Goal: Task Accomplishment & Management: Use online tool/utility

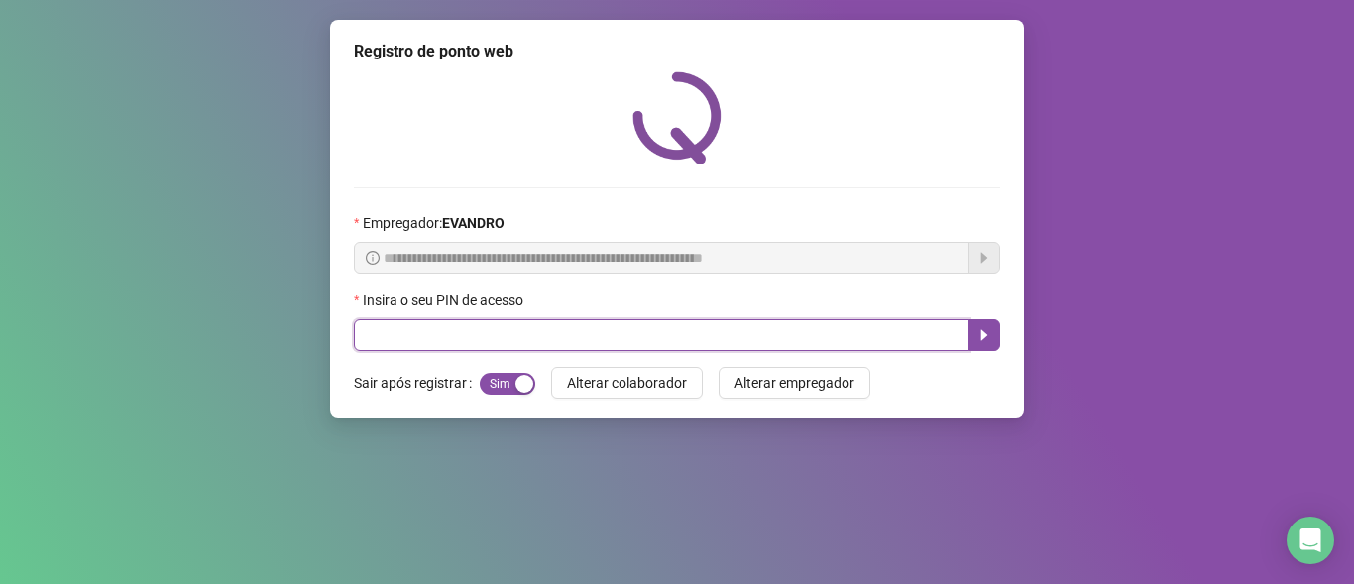
click at [624, 328] on input "text" at bounding box center [662, 335] width 616 height 32
type input "*****"
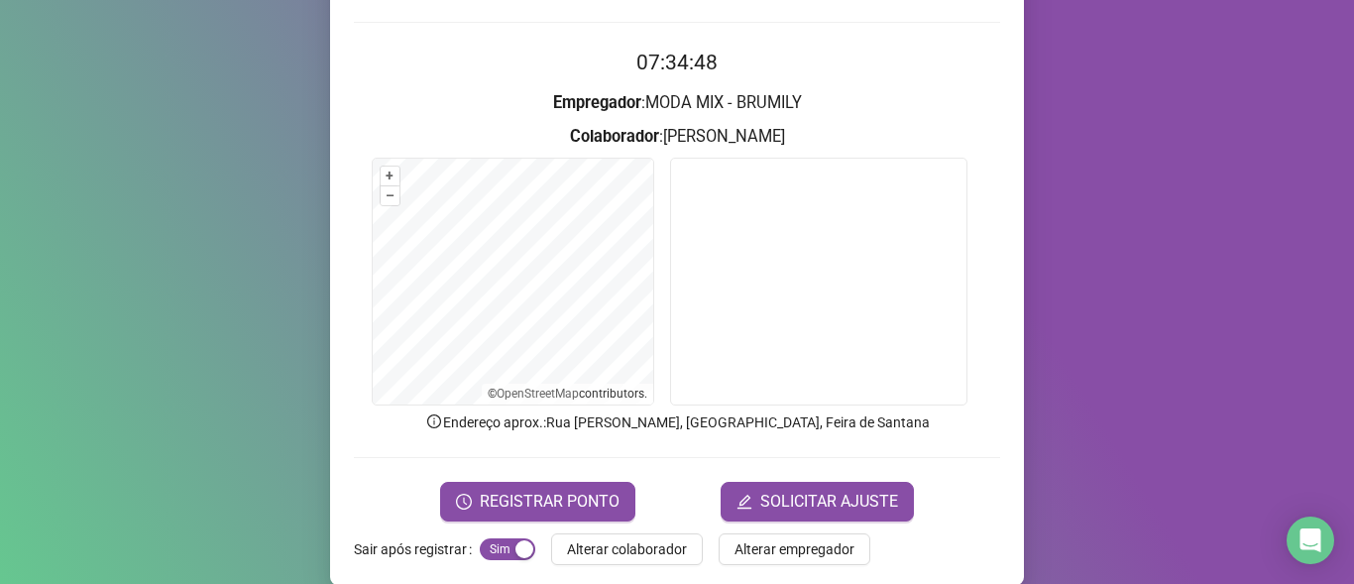
scroll to position [190, 0]
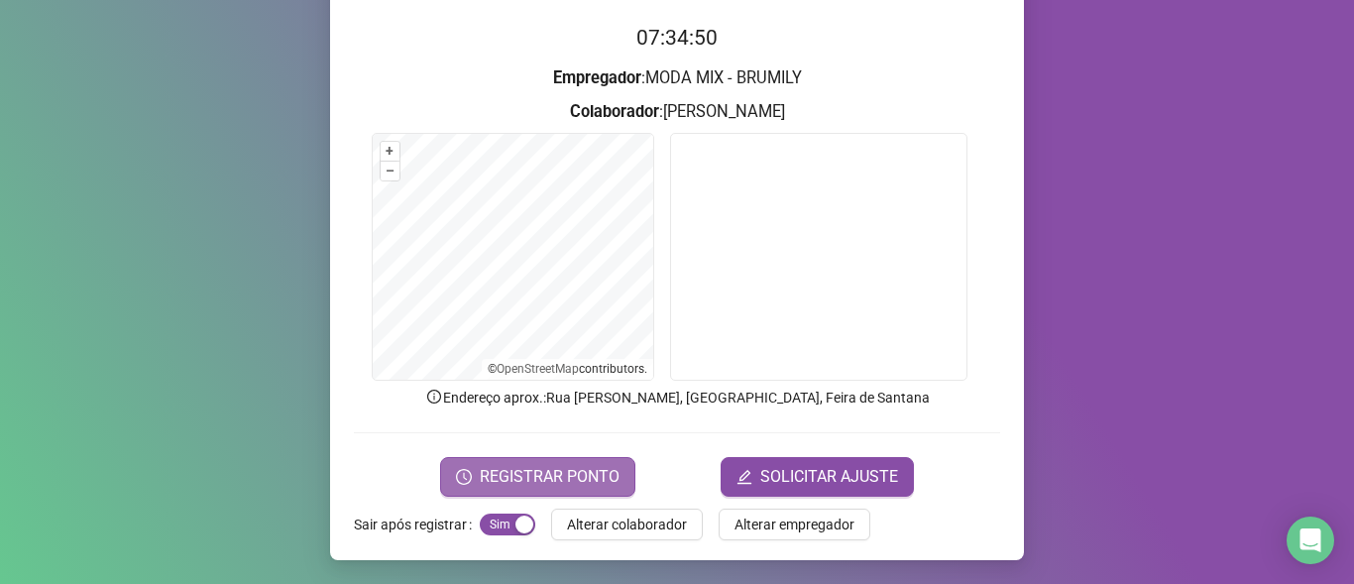
click at [554, 490] on button "REGISTRAR PONTO" at bounding box center [537, 477] width 195 height 40
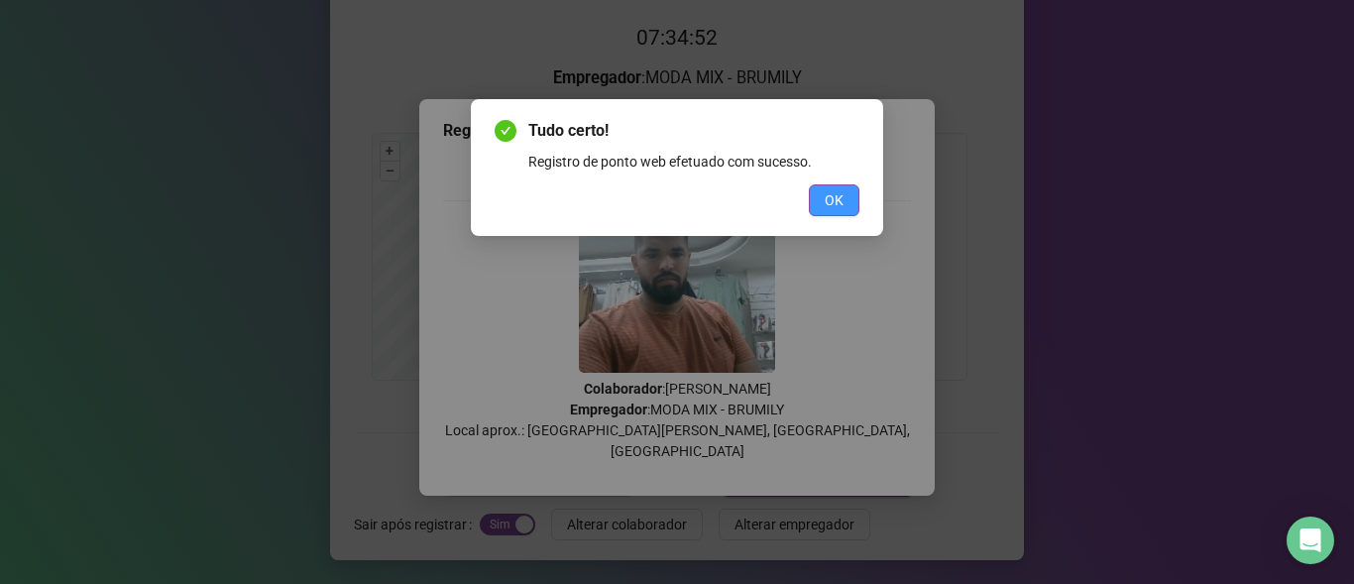
click at [845, 204] on button "OK" at bounding box center [834, 200] width 51 height 32
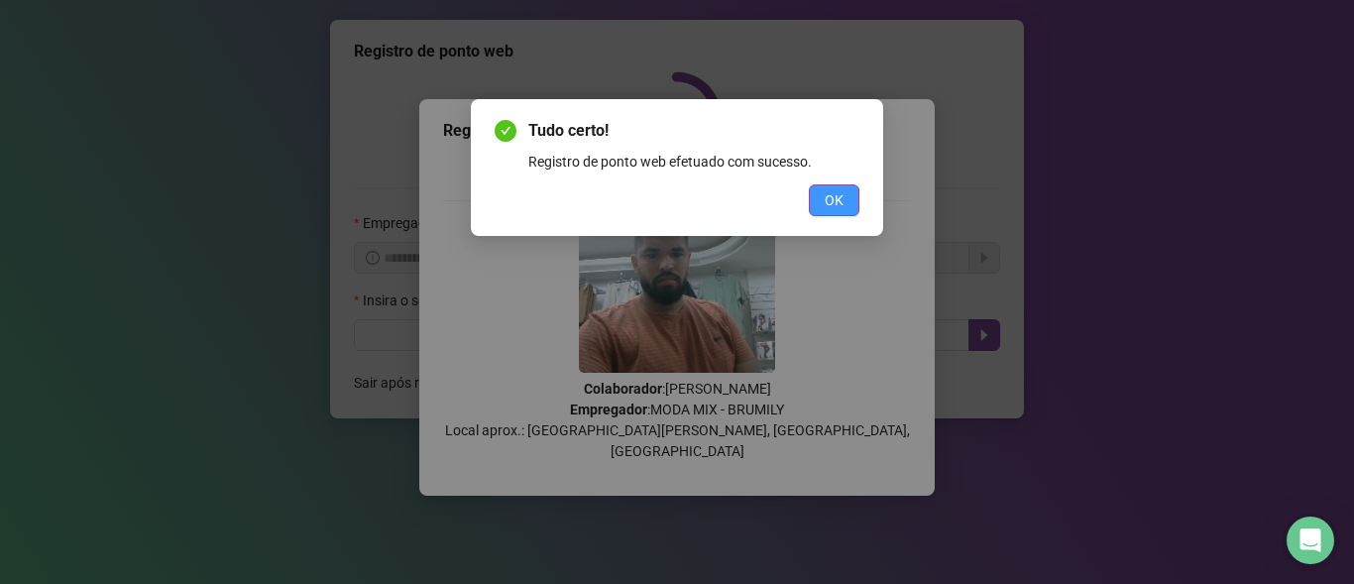
scroll to position [0, 0]
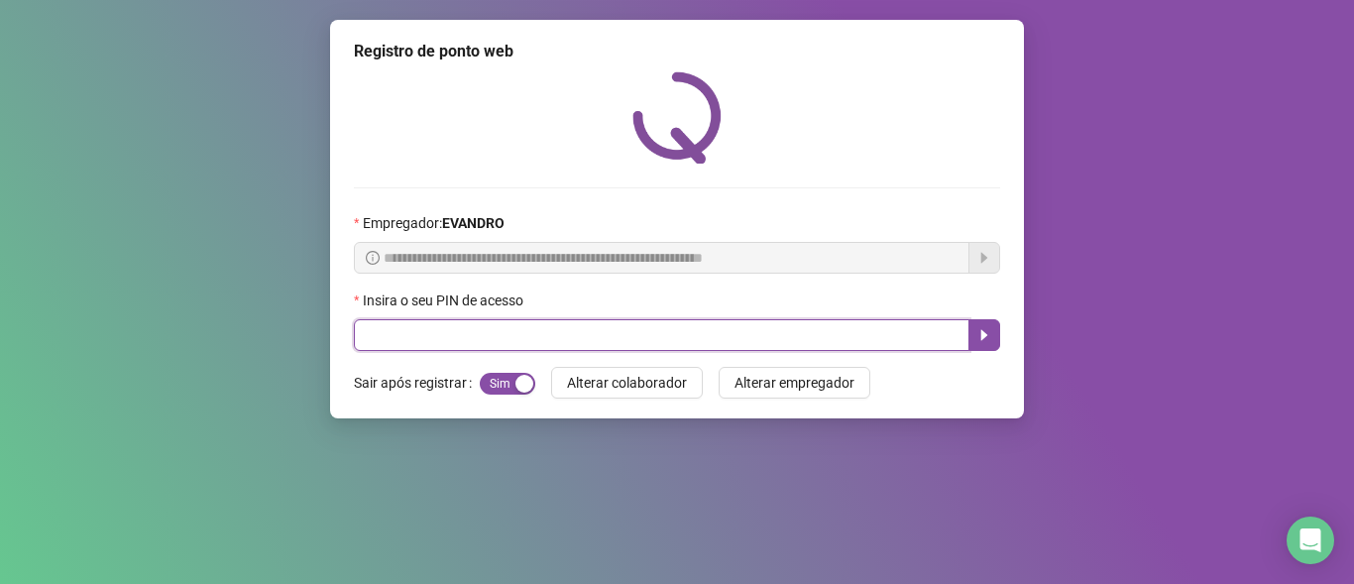
click at [825, 333] on input "text" at bounding box center [662, 335] width 616 height 32
type input "*****"
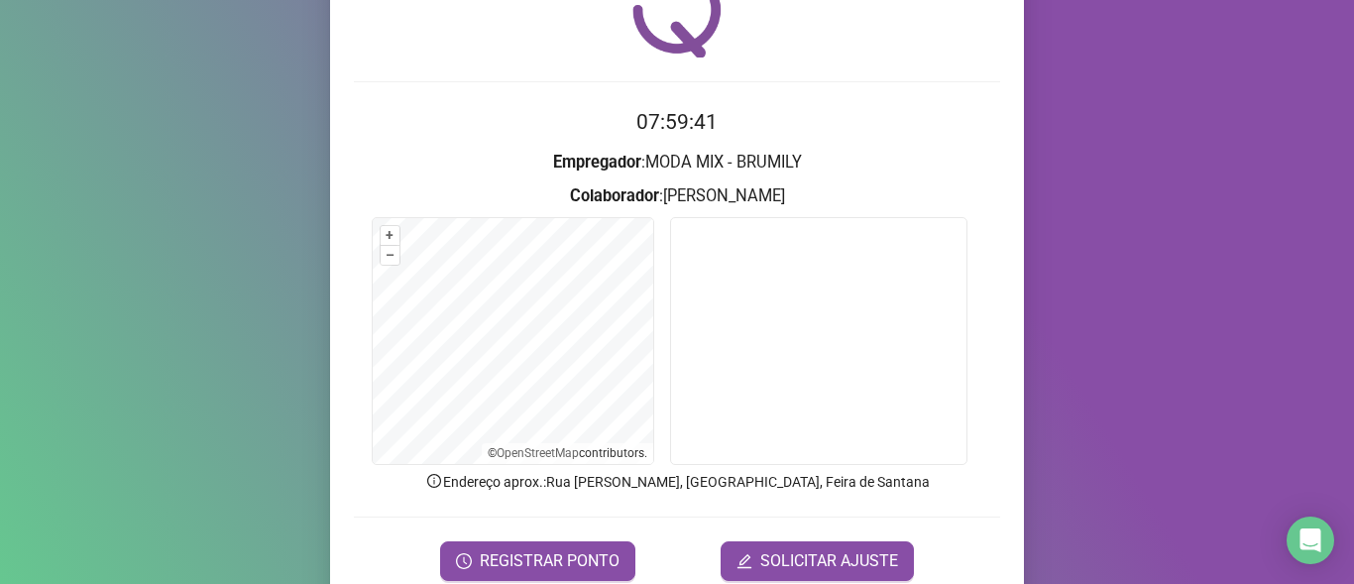
scroll to position [190, 0]
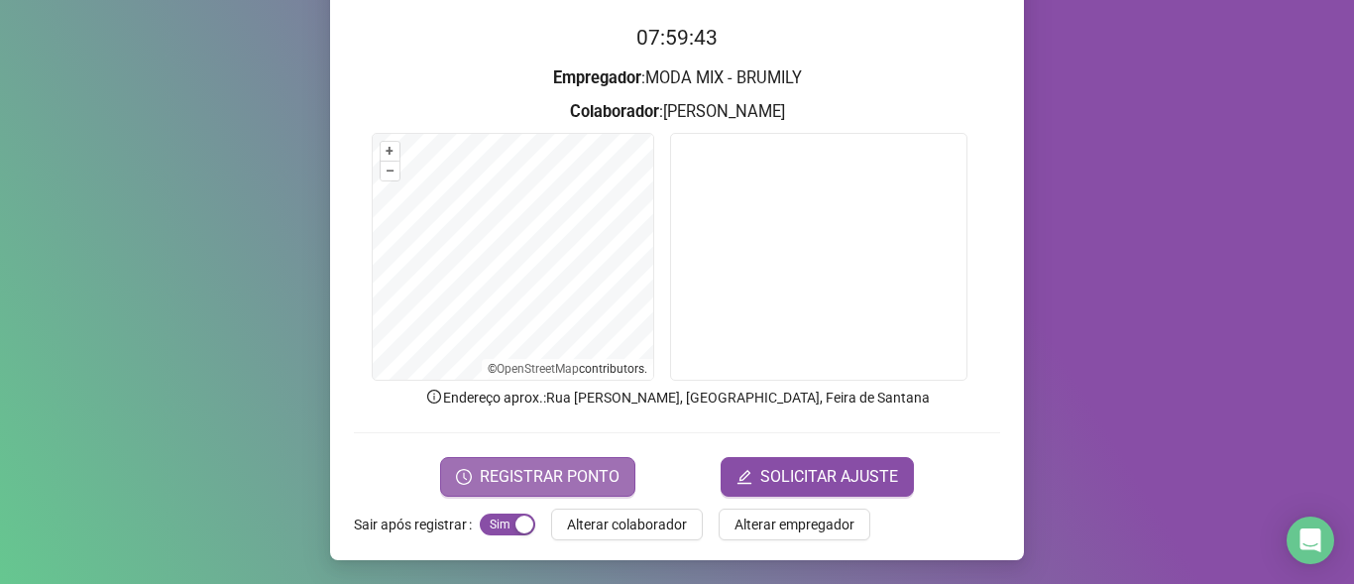
click at [557, 469] on span "REGISTRAR PONTO" at bounding box center [550, 477] width 140 height 24
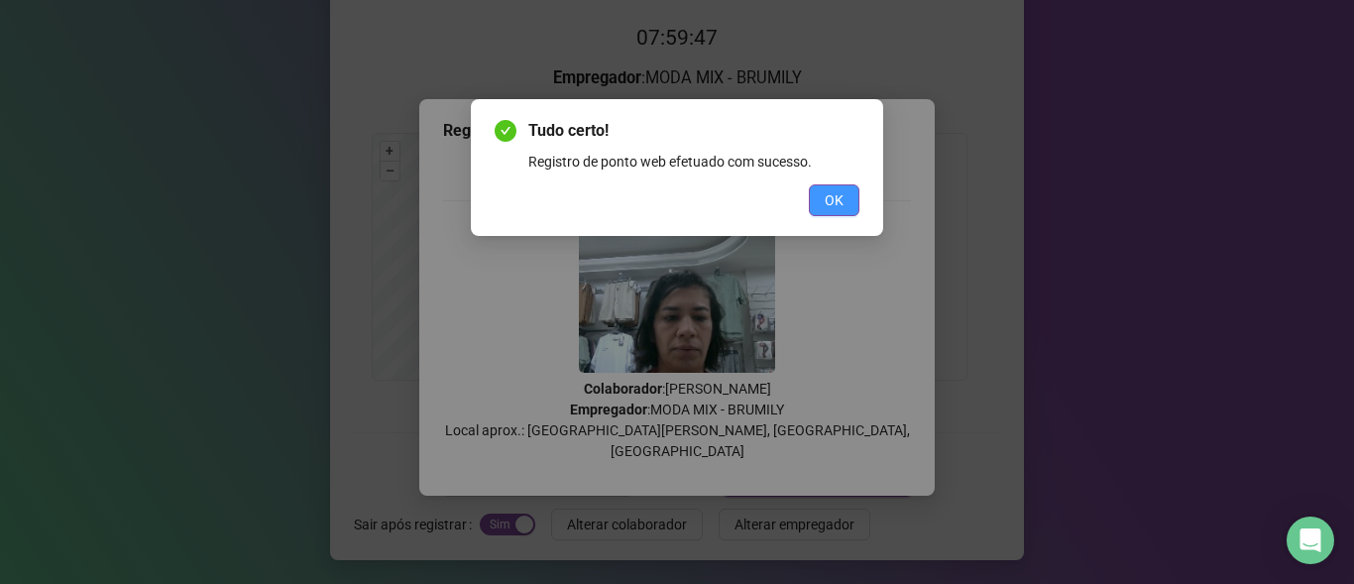
click at [834, 192] on span "OK" at bounding box center [834, 200] width 19 height 22
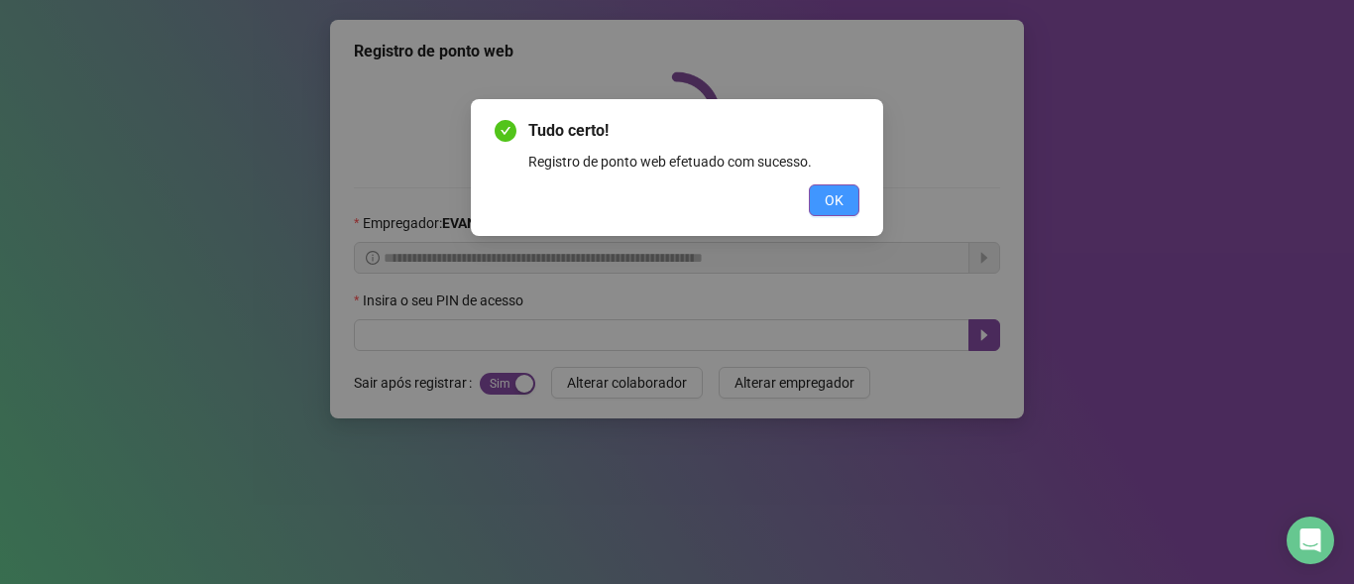
scroll to position [0, 0]
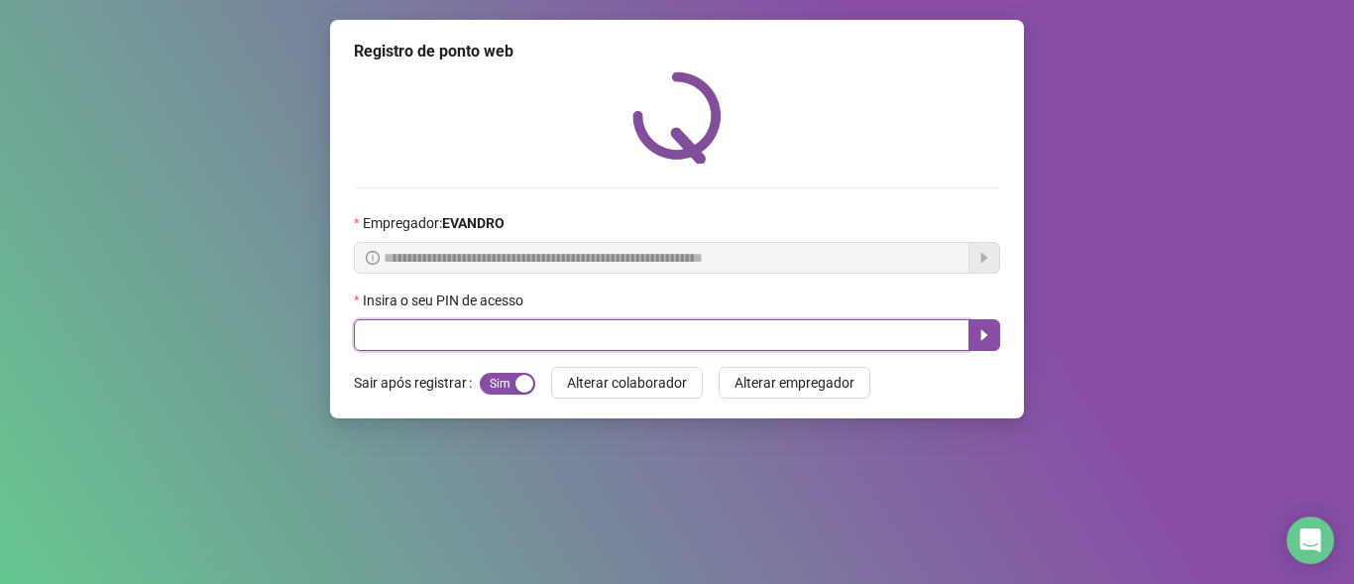
click at [849, 331] on input "text" at bounding box center [662, 335] width 616 height 32
type input "*****"
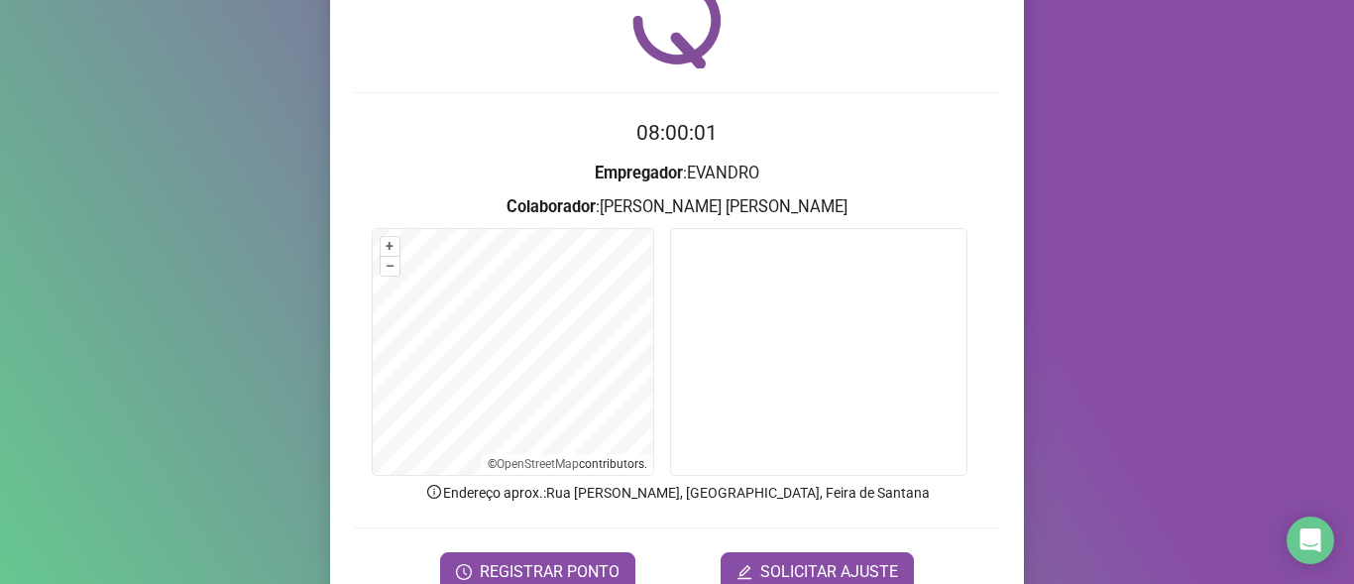
scroll to position [190, 0]
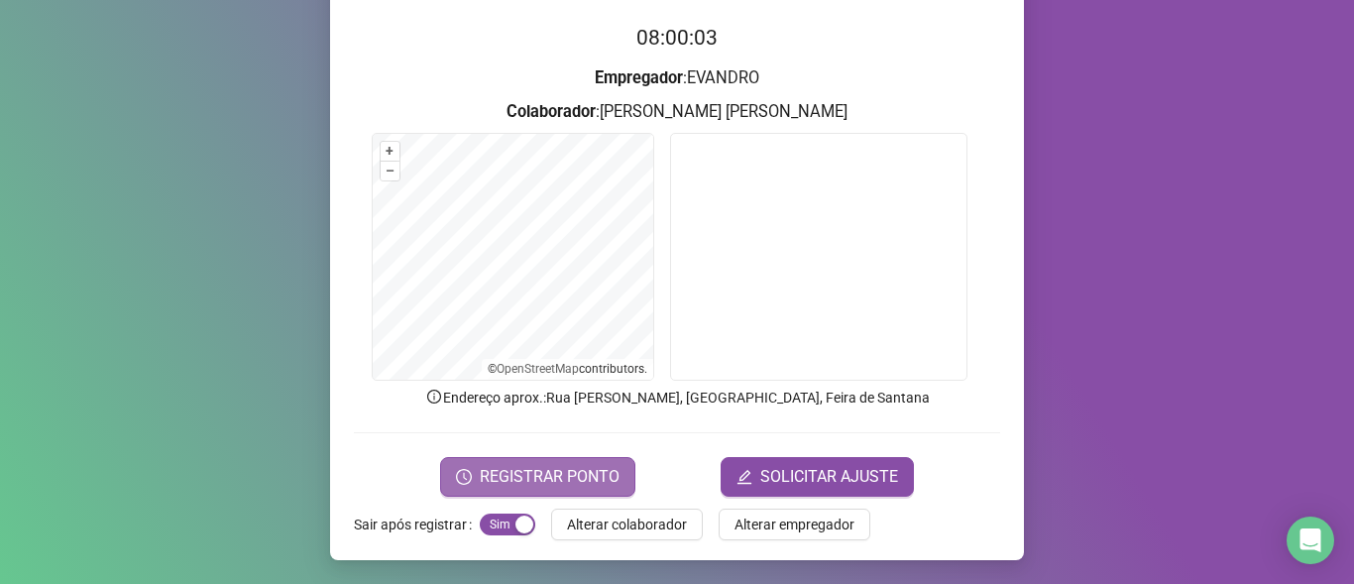
click at [604, 470] on span "REGISTRAR PONTO" at bounding box center [550, 477] width 140 height 24
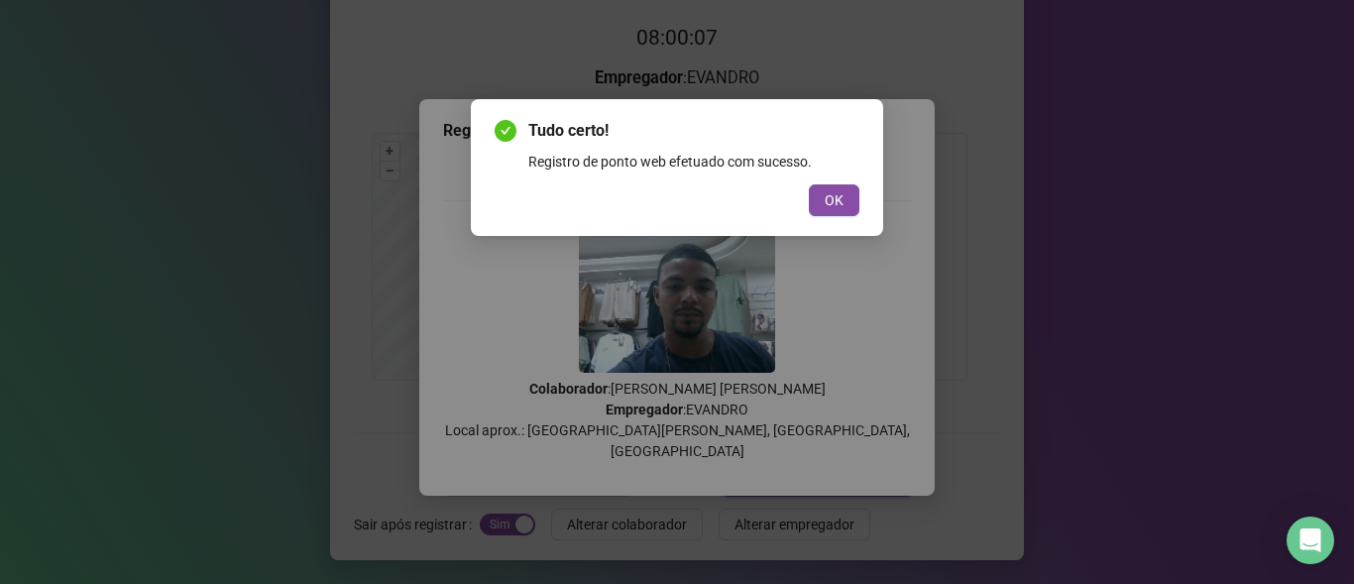
click at [809, 184] on button "OK" at bounding box center [834, 200] width 51 height 32
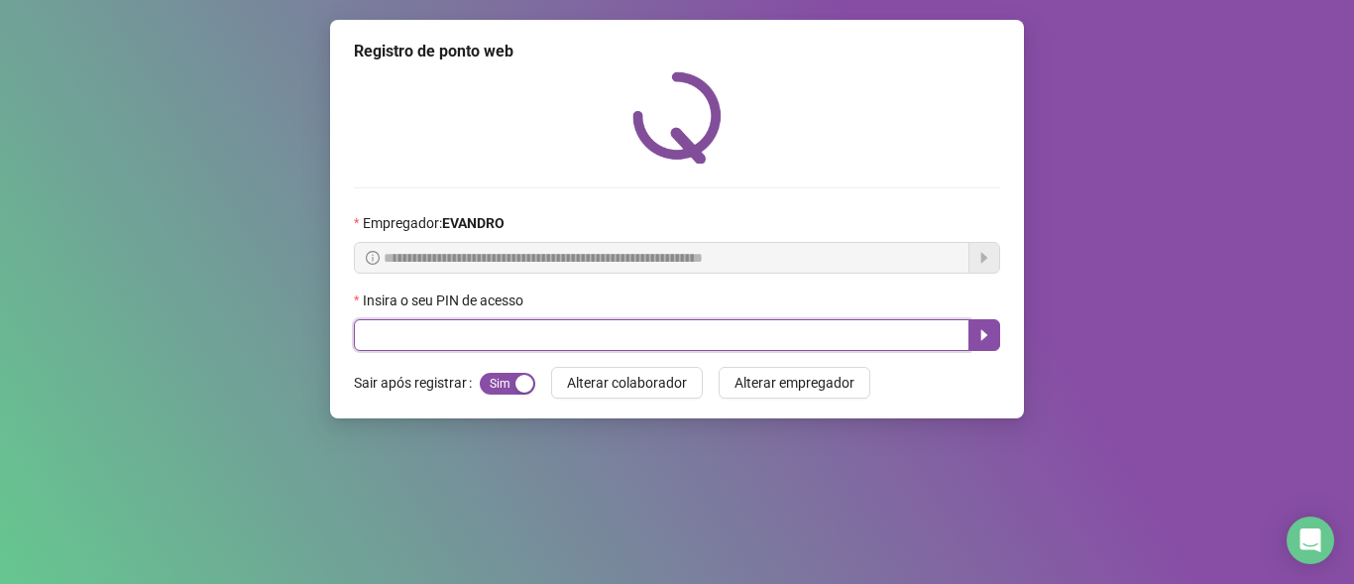
click at [675, 324] on input "text" at bounding box center [662, 335] width 616 height 32
type input "*****"
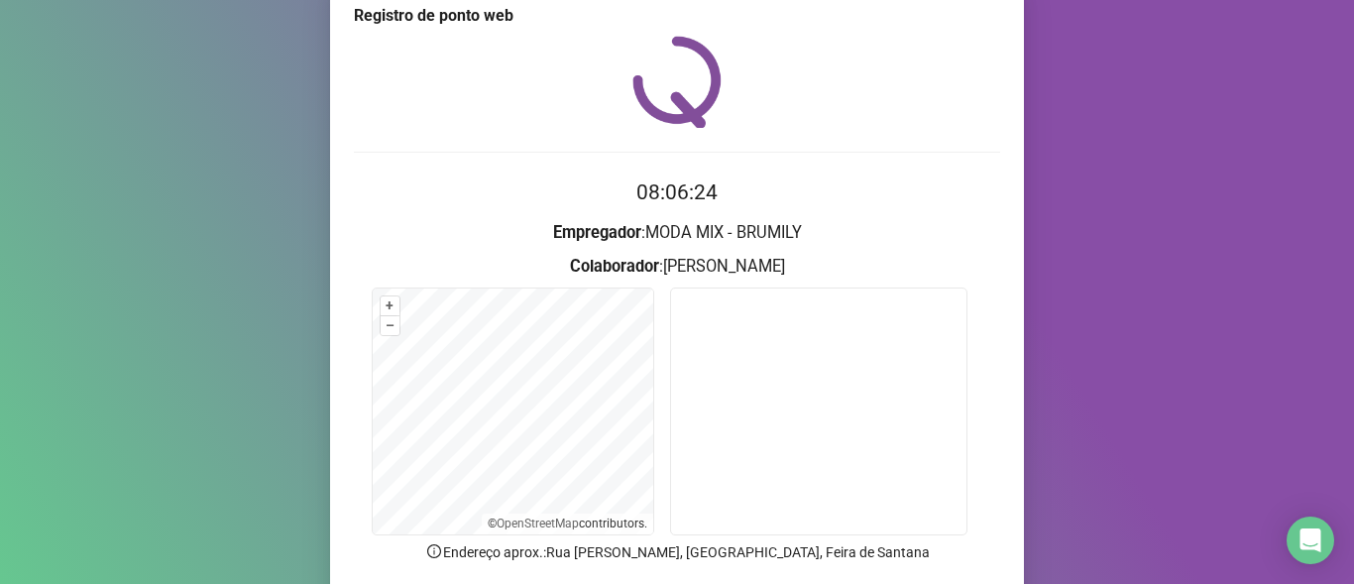
scroll to position [190, 0]
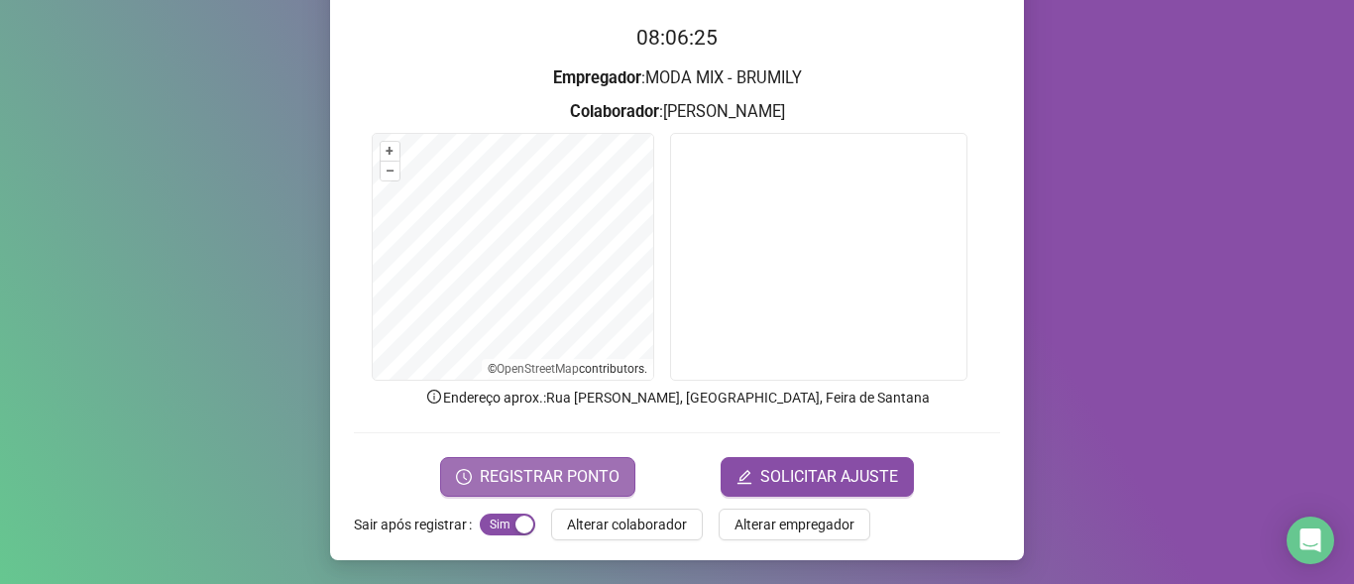
click at [480, 481] on span "REGISTRAR PONTO" at bounding box center [550, 477] width 140 height 24
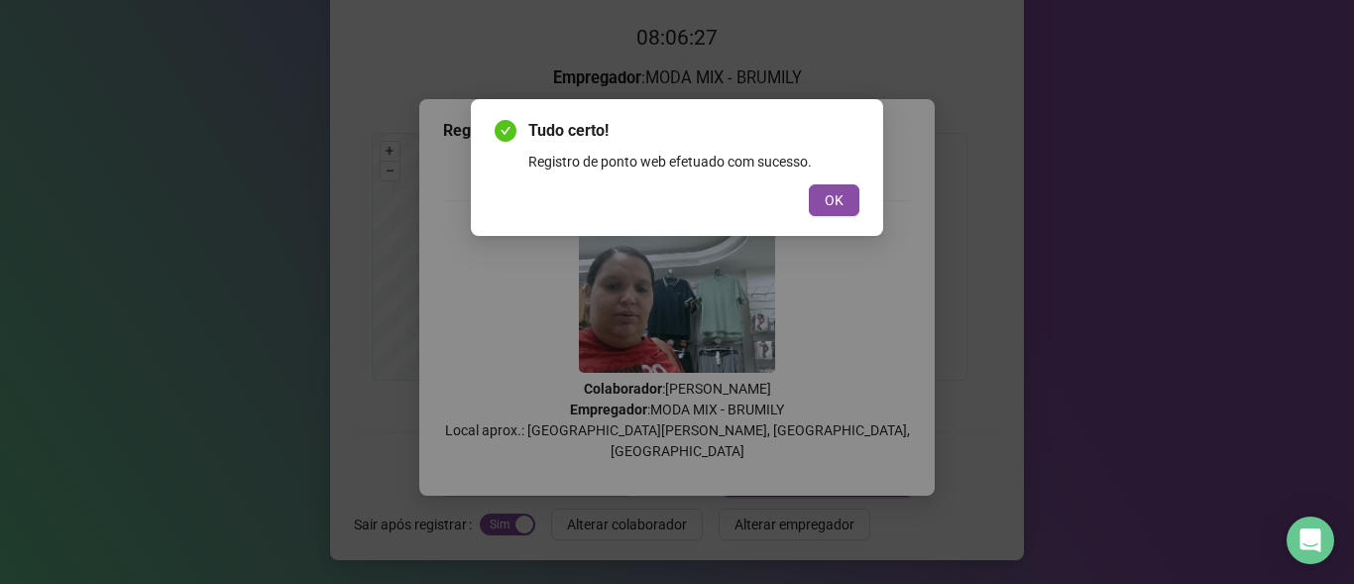
click at [809, 184] on button "OK" at bounding box center [834, 200] width 51 height 32
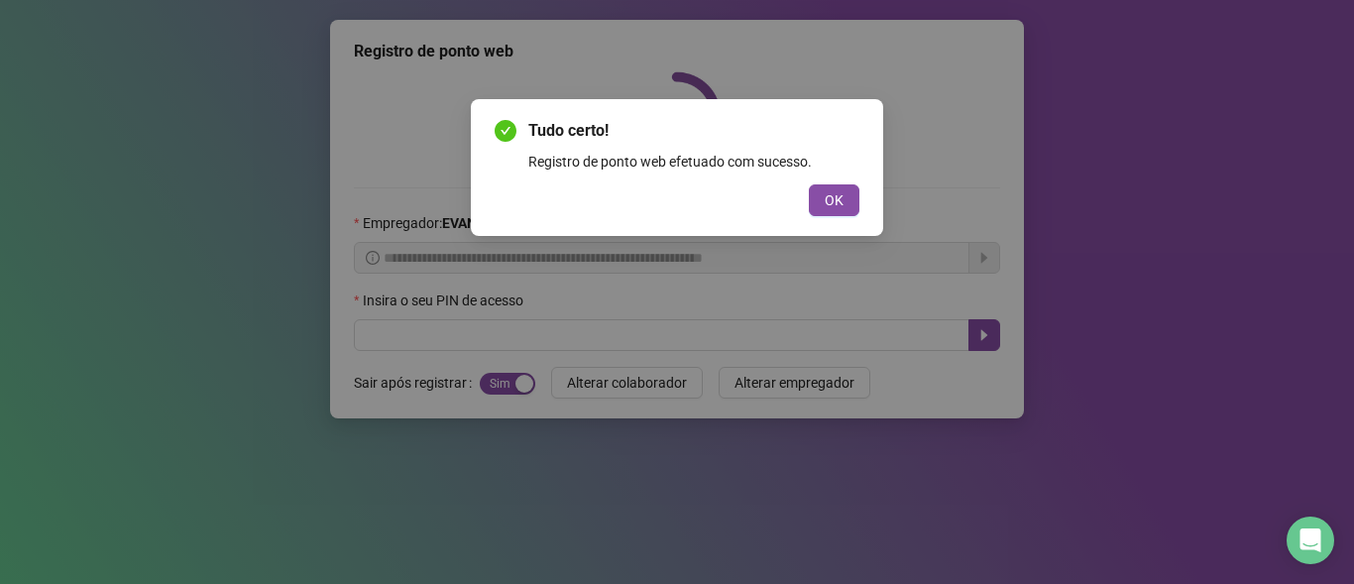
scroll to position [0, 0]
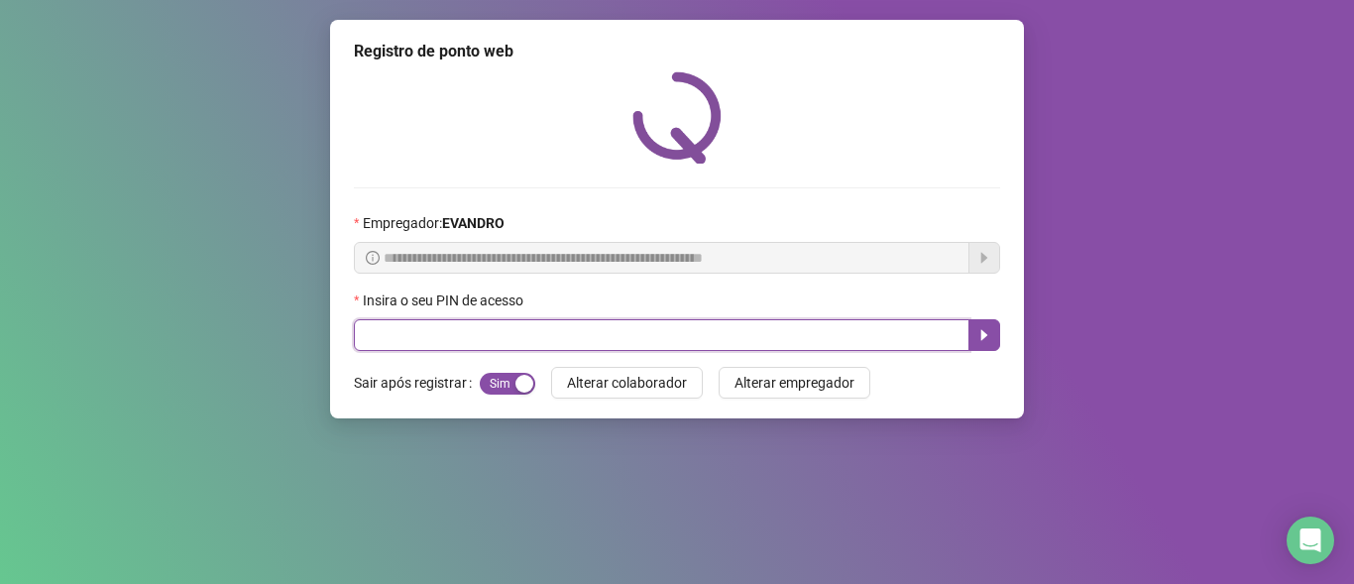
click at [608, 335] on input "text" at bounding box center [662, 335] width 616 height 32
type input "*****"
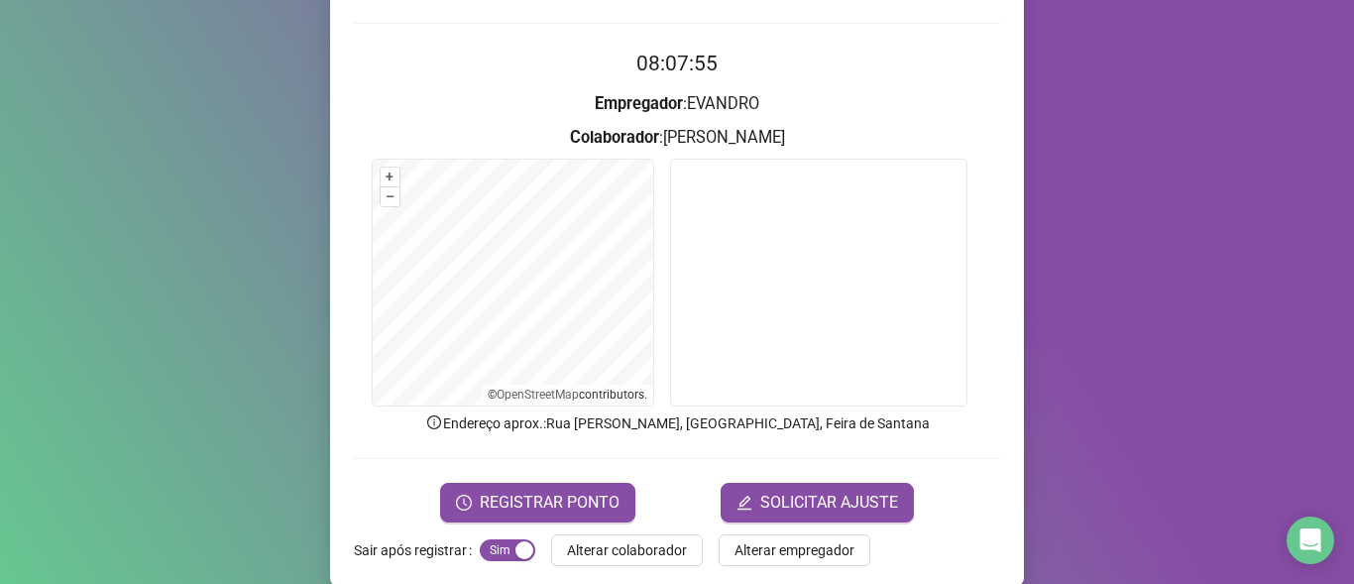
scroll to position [190, 0]
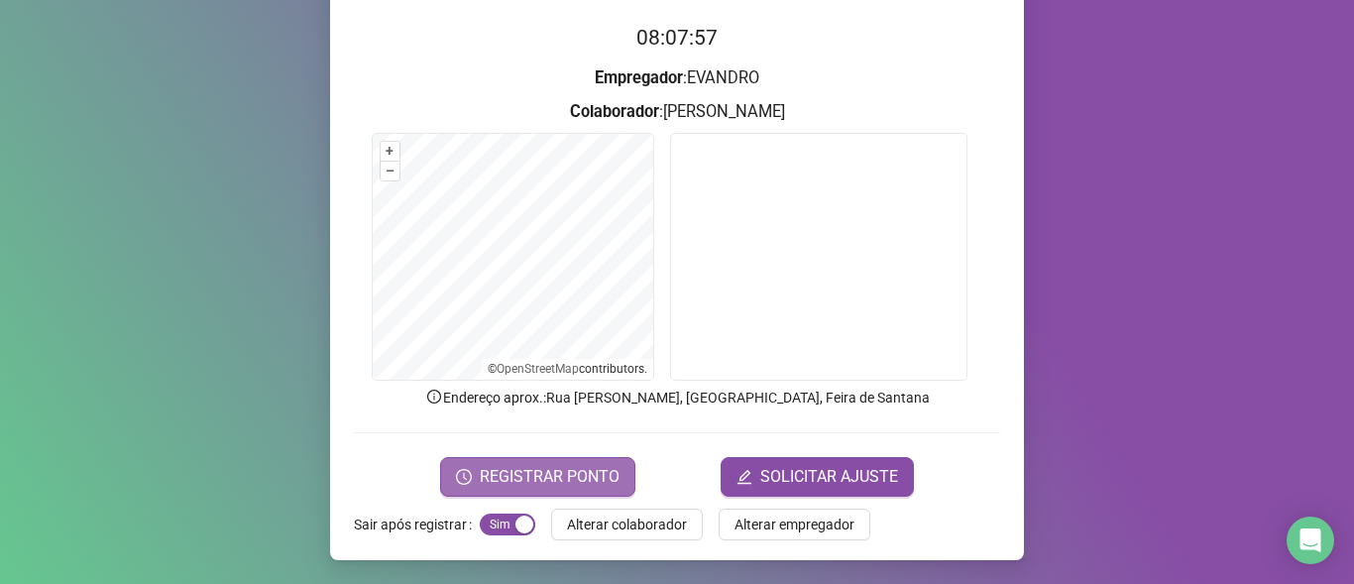
click at [561, 485] on span "REGISTRAR PONTO" at bounding box center [550, 477] width 140 height 24
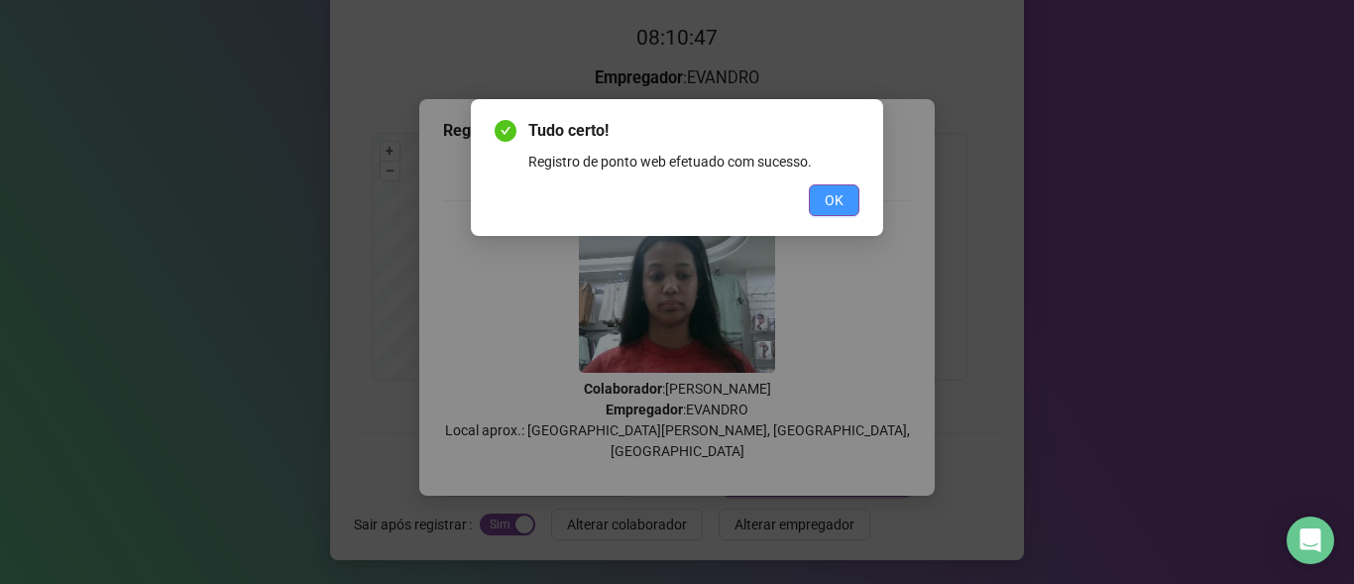
click at [822, 196] on button "OK" at bounding box center [834, 200] width 51 height 32
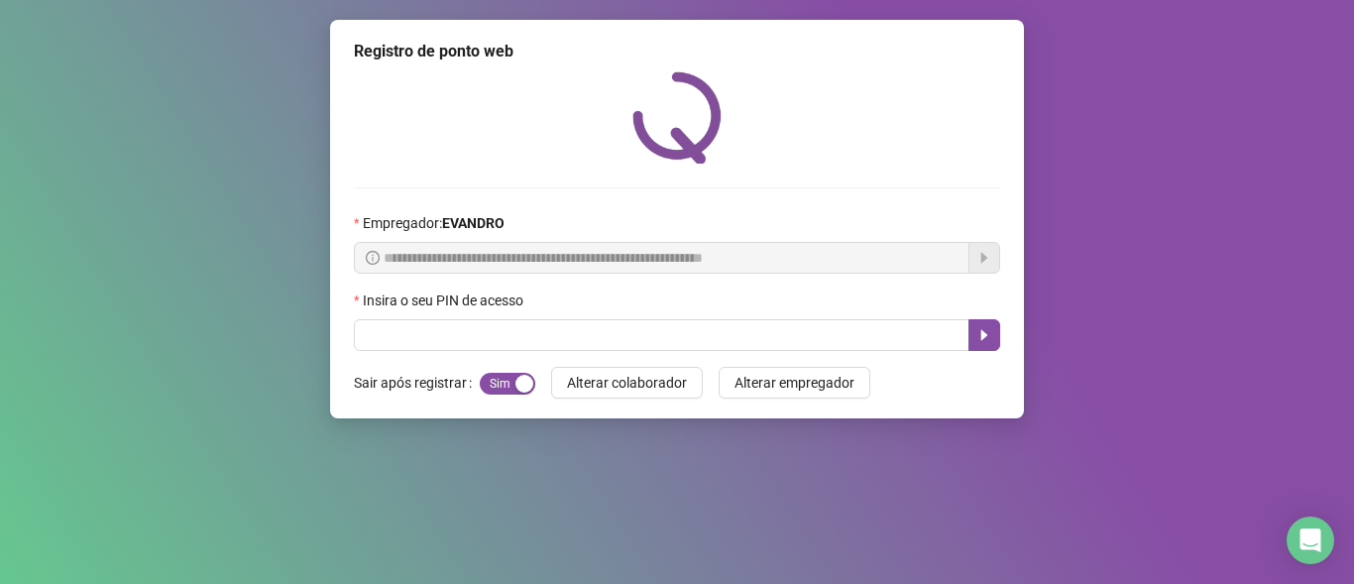
scroll to position [0, 0]
